Goal: Transaction & Acquisition: Purchase product/service

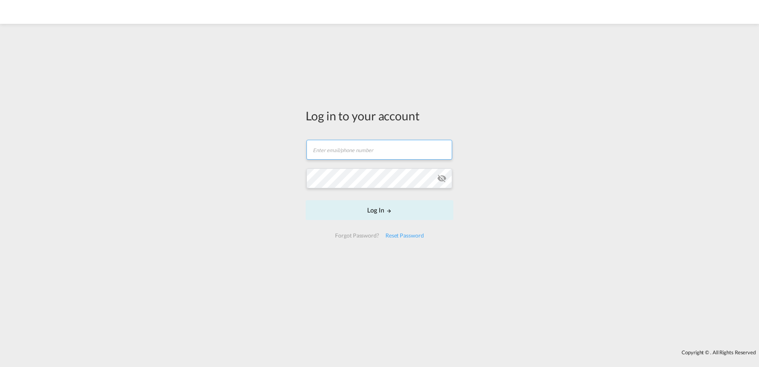
click at [378, 151] on input "text" at bounding box center [380, 150] width 146 height 20
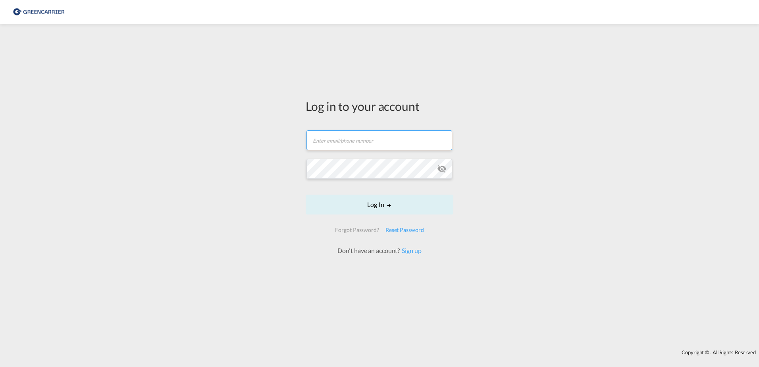
type input "[EMAIL_ADDRESS][DOMAIN_NAME]"
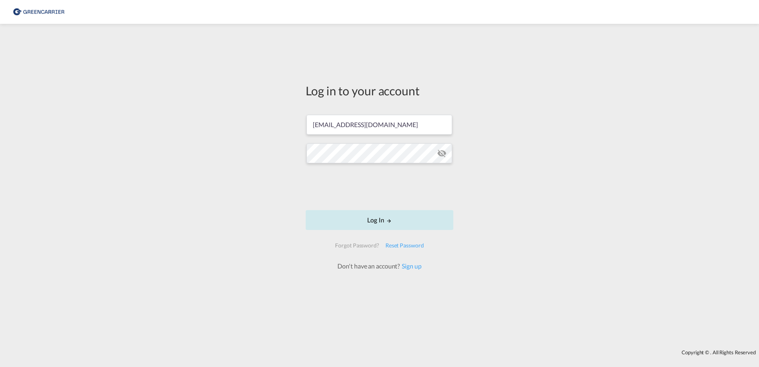
click at [412, 217] on button "Log In" at bounding box center [380, 220] width 148 height 20
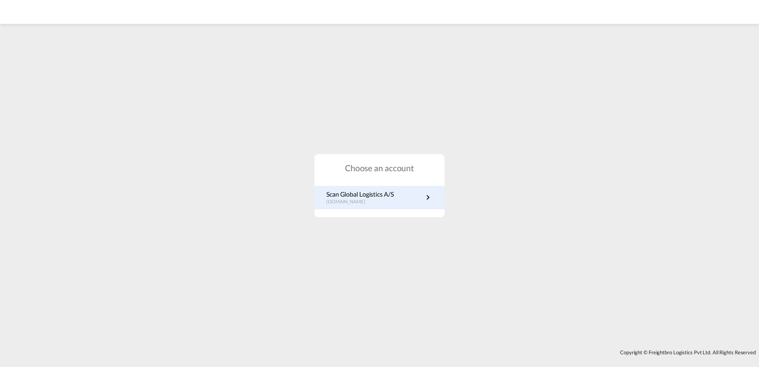
click at [420, 190] on link "Scan Global Logistics A/S [DOMAIN_NAME]" at bounding box center [379, 197] width 106 height 15
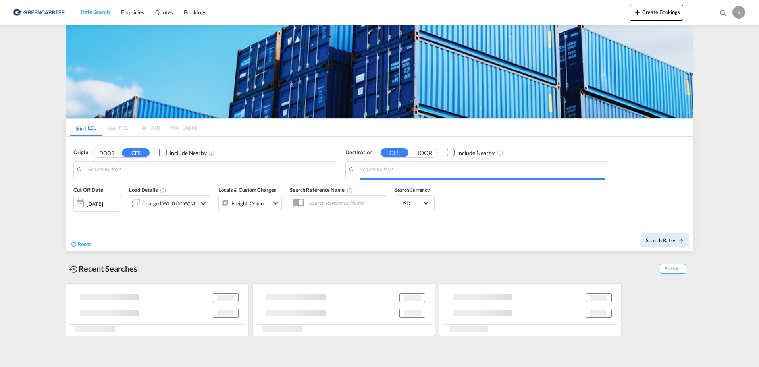
type input "DK-9560, Ajstrup, Als, Als Odde, Astrup, Barsboel, Broendbj Hede, Buddum, Dalsg…"
type input "Taipei, TWTPE"
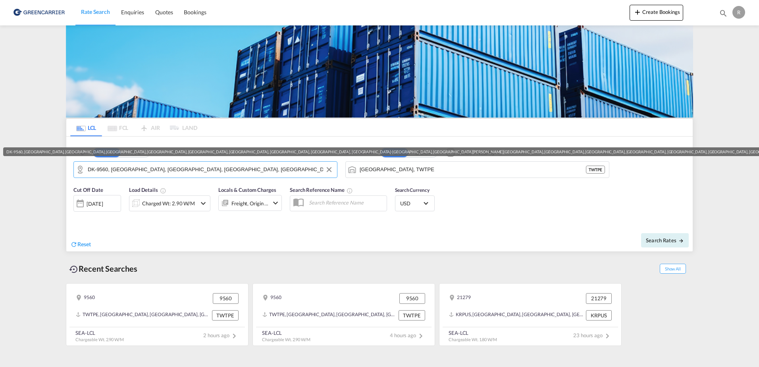
click at [257, 170] on input "DK-9560, Ajstrup, Als, Als Odde, Astrup, Barsboel, Broendbj Hede, Buddum, Dalsg…" at bounding box center [210, 170] width 245 height 12
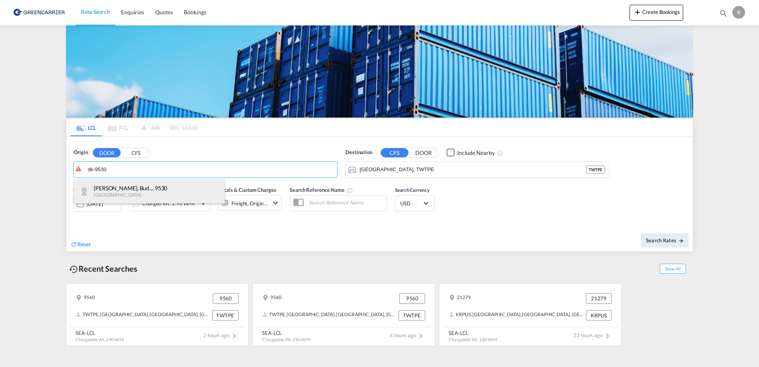
click at [166, 191] on div "Albæk, Borup, Bud... , 9530 Denmark DK-9530" at bounding box center [149, 191] width 151 height 24
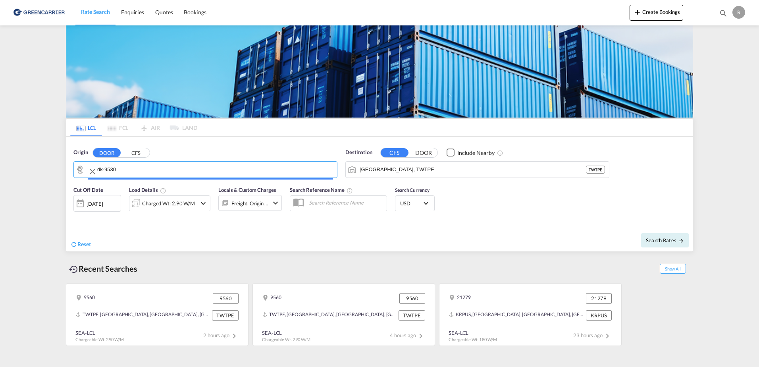
type input "DK-9530, Albæk, Borup, Buderupholm, Ellidshoej, Estrup, Floee, Gravlev, Guldbæk…"
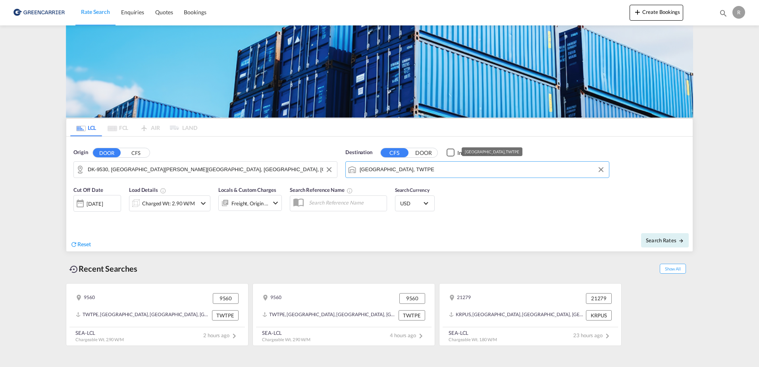
click at [484, 170] on input "Taipei, TWTPE" at bounding box center [482, 170] width 245 height 12
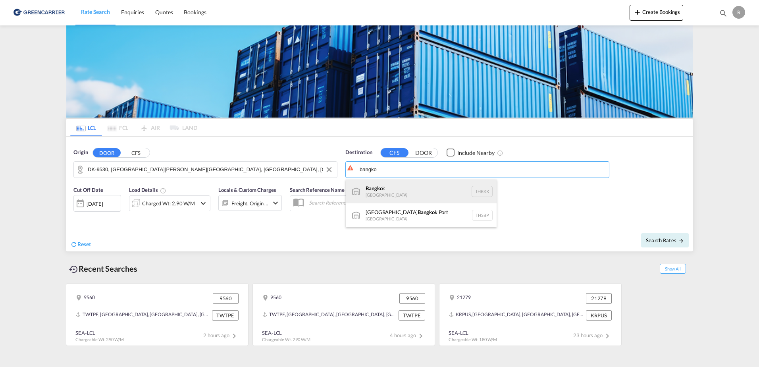
click at [454, 187] on div "Bangko k Thailand THBKK" at bounding box center [421, 191] width 151 height 24
type input "Bangkok, THBKK"
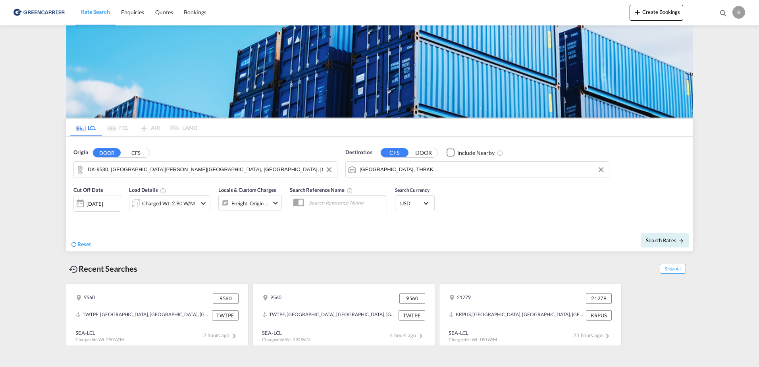
click at [179, 196] on div "Charged Wt: 2.90 W/M" at bounding box center [162, 203] width 67 height 16
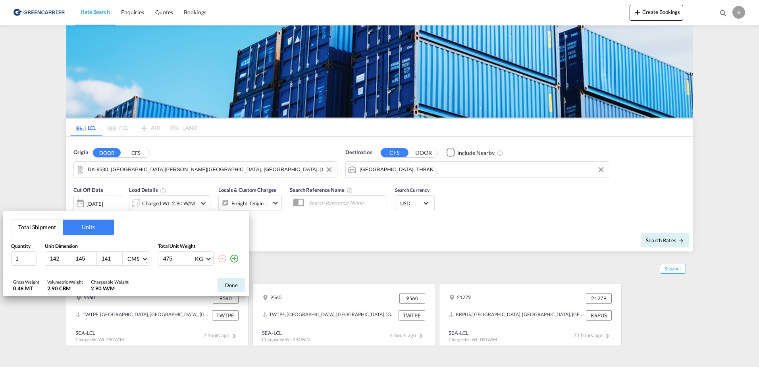
drag, startPoint x: 60, startPoint y: 262, endPoint x: 38, endPoint y: 245, distance: 27.6
click at [2, 237] on div "Total Shipment Units Quantity Unit Dimension Total Unit Weight 1 142 145 141 CM…" at bounding box center [379, 183] width 759 height 367
type input "70"
type input "100"
type input "165"
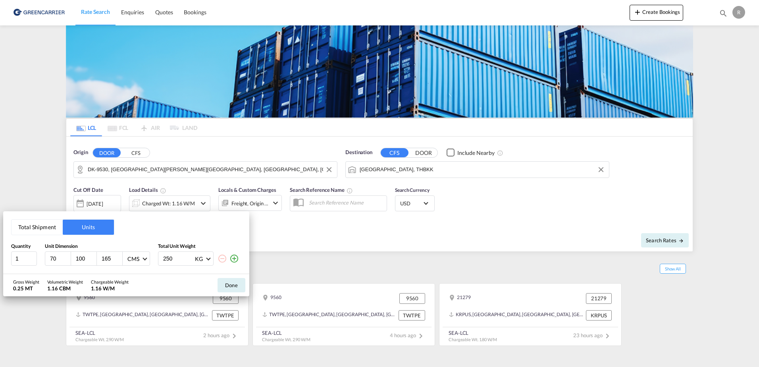
type input "250"
click at [235, 285] on button "Done" at bounding box center [232, 285] width 28 height 14
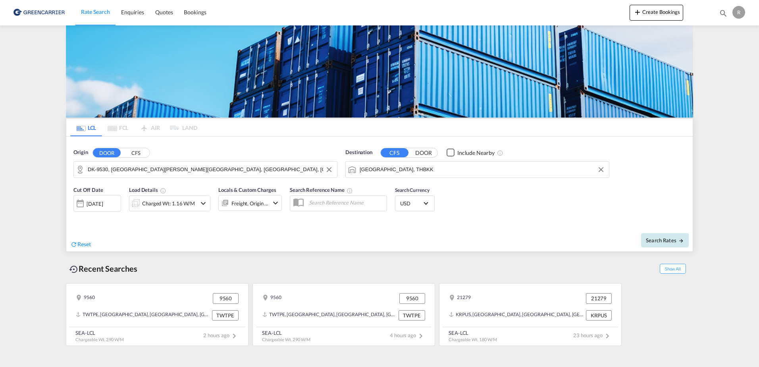
click at [664, 241] on span "Search Rates" at bounding box center [665, 240] width 38 height 6
type input "9530 to THBKK / 8 Oct 2025"
